Goal: Register for event/course

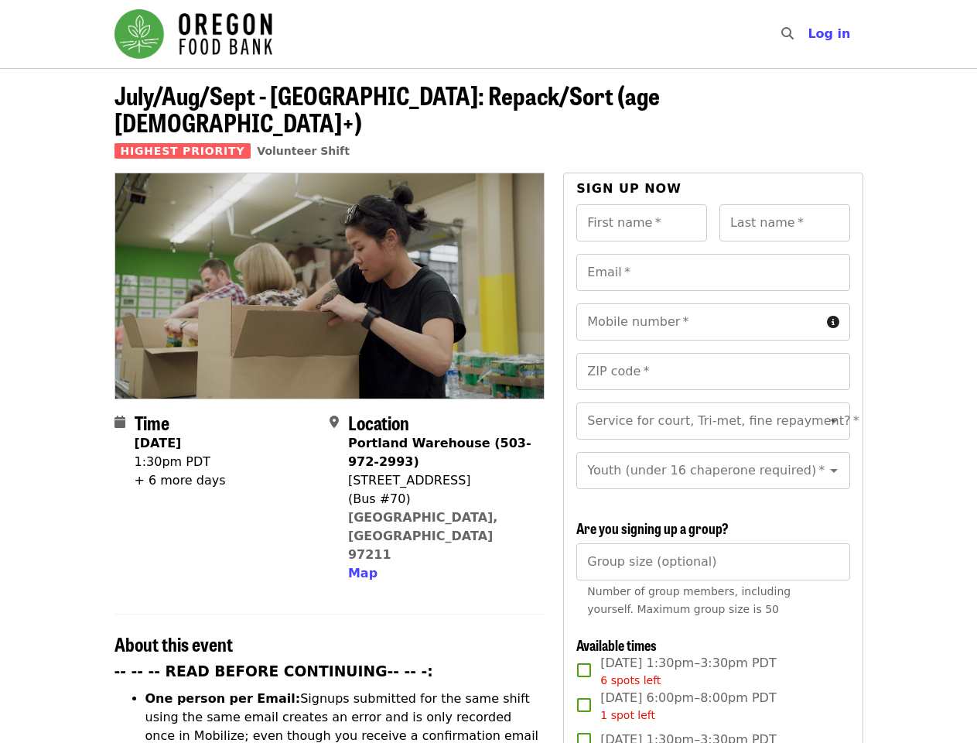
click at [488, 371] on div at bounding box center [329, 286] width 431 height 226
click at [791, 34] on icon "search icon" at bounding box center [787, 33] width 12 height 15
click at [833, 34] on span "Log in" at bounding box center [829, 33] width 43 height 15
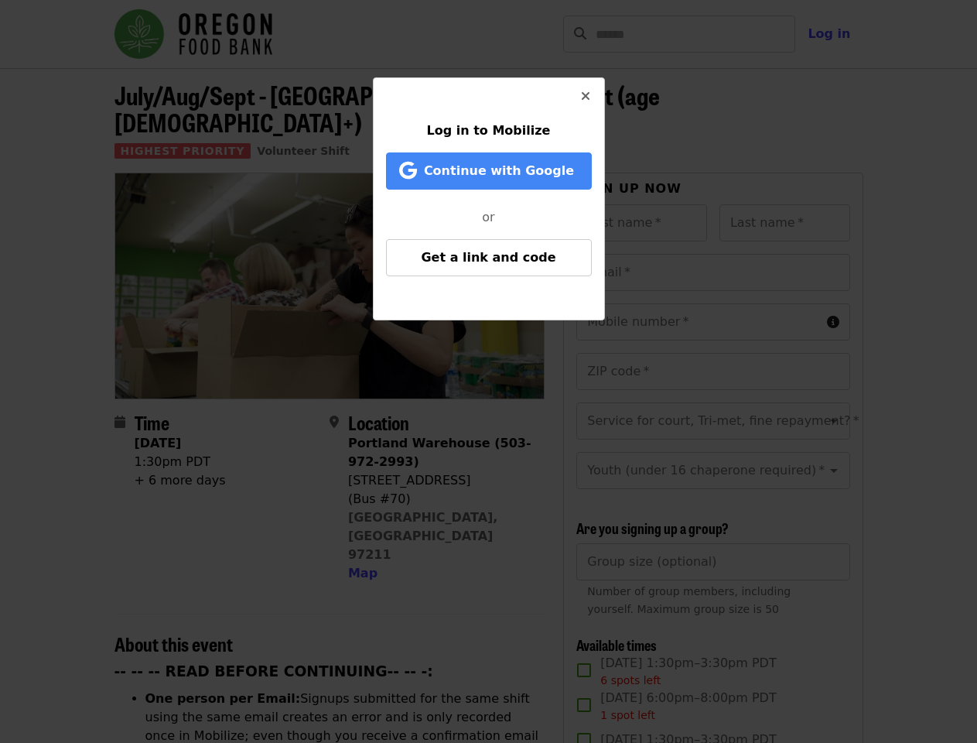
click at [360, 508] on div "Log in to Mobilize Continue with Google or Get a link and code" at bounding box center [488, 371] width 977 height 743
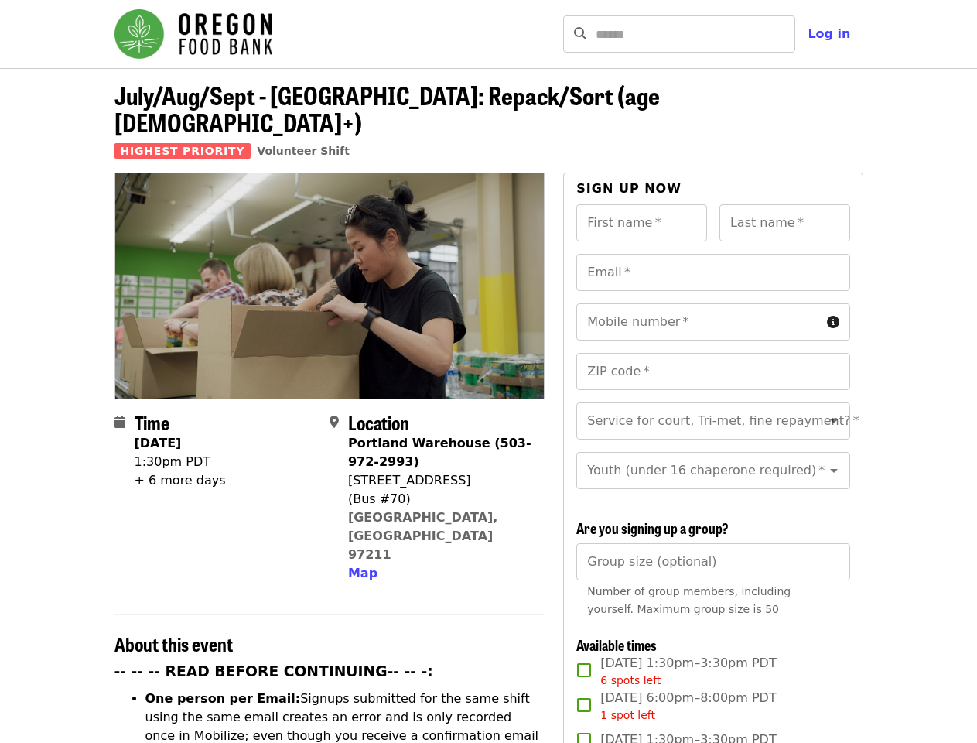
click at [641, 204] on input "First name   *" at bounding box center [641, 222] width 131 height 37
click at [784, 204] on input "Last name   *" at bounding box center [784, 222] width 131 height 37
click at [712, 254] on input "Email   *" at bounding box center [712, 272] width 273 height 37
click at [712, 303] on input "Mobile number   *" at bounding box center [698, 321] width 244 height 37
click at [712, 353] on input "ZIP code   *" at bounding box center [712, 371] width 273 height 37
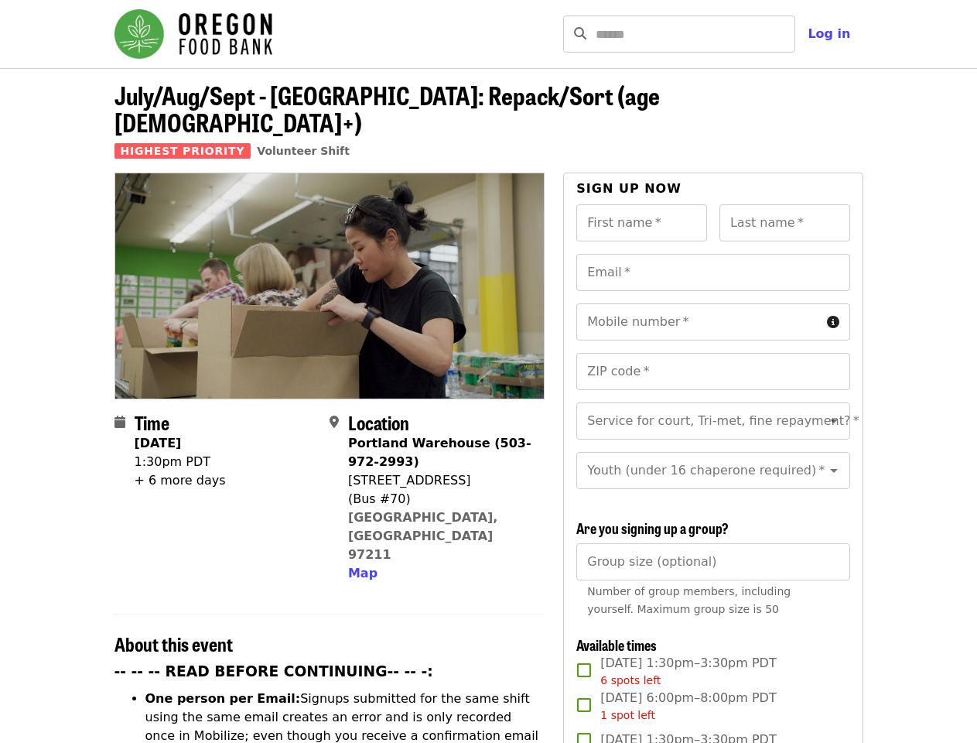
click at [712, 406] on input "Service for court, Tri-met, fine repayment?   *" at bounding box center [694, 420] width 210 height 29
